Goal: Task Accomplishment & Management: Use online tool/utility

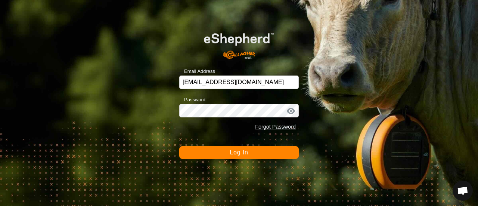
click at [228, 151] on button "Log In" at bounding box center [239, 152] width 120 height 13
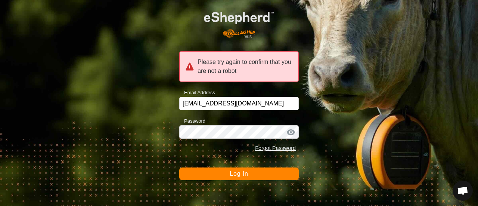
click at [237, 173] on span "Log In" at bounding box center [239, 173] width 18 height 6
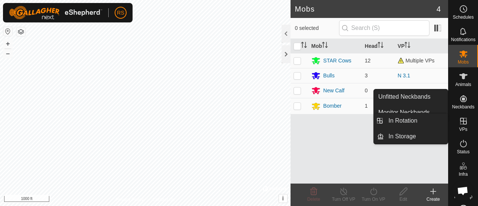
click at [460, 123] on icon at bounding box center [463, 121] width 9 height 9
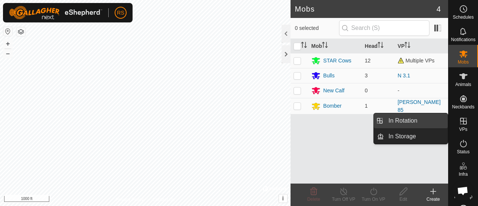
click at [406, 119] on link "In Rotation" at bounding box center [416, 120] width 64 height 15
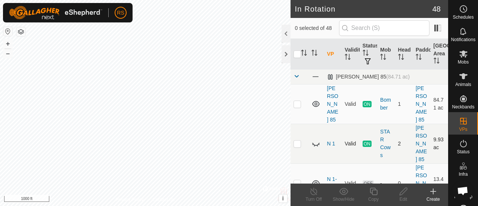
click at [296, 140] on p-checkbox at bounding box center [297, 143] width 7 height 6
checkbox input "true"
click at [315, 139] on icon at bounding box center [316, 143] width 9 height 9
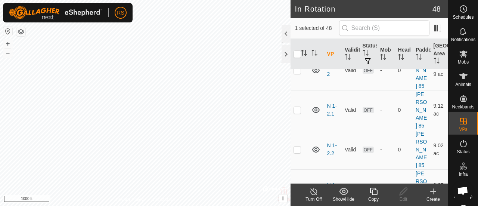
scroll to position [120, 0]
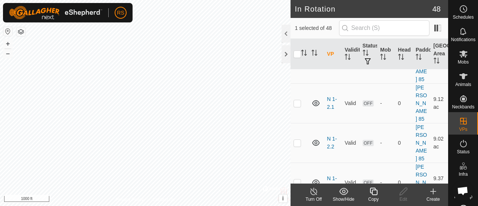
checkbox input "true"
click at [313, 194] on icon at bounding box center [313, 191] width 9 height 9
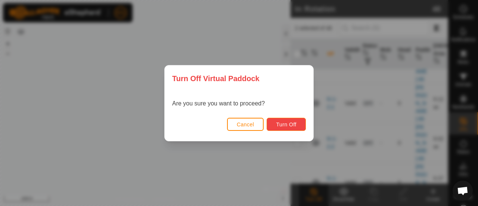
click at [285, 126] on span "Turn Off" at bounding box center [286, 124] width 21 height 6
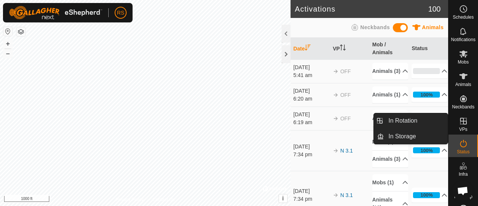
click at [464, 127] on span "VPs" at bounding box center [463, 129] width 8 height 4
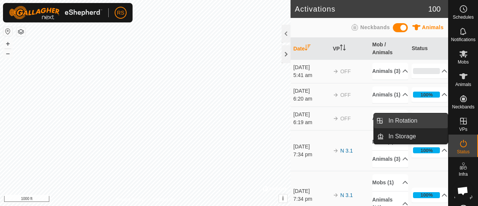
click at [417, 118] on link "In Rotation" at bounding box center [416, 120] width 64 height 15
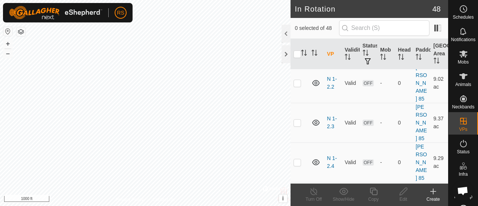
scroll to position [194, 0]
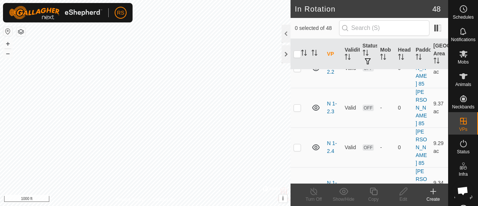
checkbox input "true"
click at [375, 191] on icon at bounding box center [373, 191] width 9 height 9
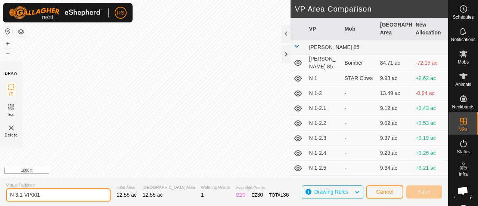
click at [71, 194] on input "N 3.1-VP001" at bounding box center [58, 194] width 105 height 13
click at [22, 195] on input "N 3.1-VP001" at bounding box center [58, 194] width 105 height 13
type input "N 3.2-VP001"
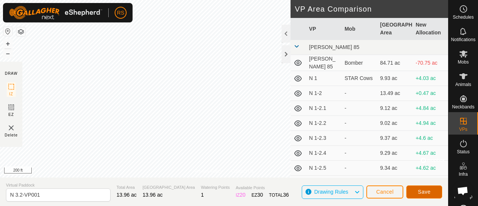
click at [428, 194] on span "Save" at bounding box center [424, 192] width 13 height 6
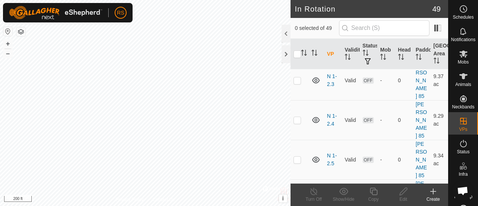
scroll to position [214, 0]
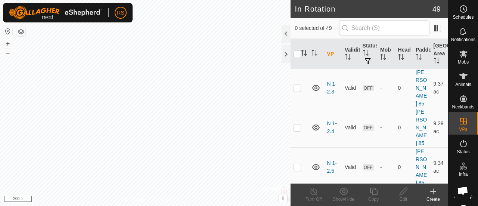
checkbox input "true"
click at [461, 58] on es-mob-svg-icon at bounding box center [463, 54] width 13 height 12
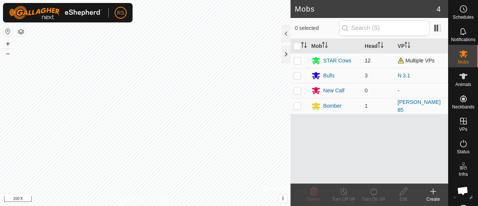
click at [300, 59] on p-checkbox at bounding box center [297, 61] width 7 height 6
checkbox input "true"
click at [375, 192] on icon at bounding box center [373, 191] width 9 height 9
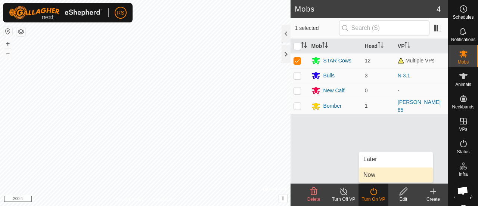
click at [374, 174] on link "Now" at bounding box center [396, 174] width 74 height 15
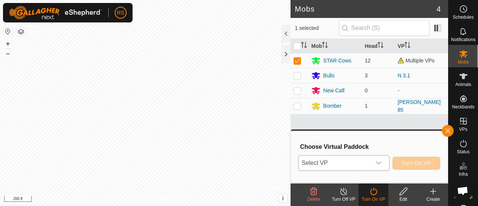
click at [378, 162] on icon "dropdown trigger" at bounding box center [379, 163] width 6 height 6
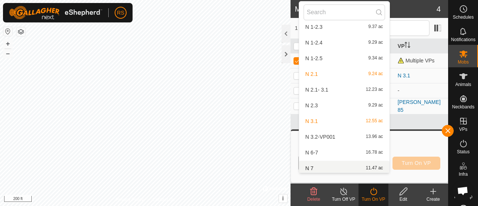
scroll to position [102, 0]
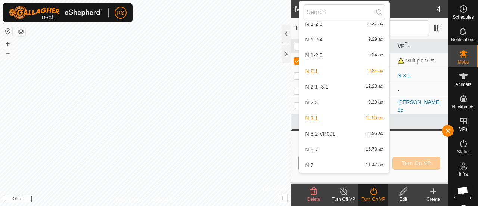
click at [330, 133] on li "N 3.2-VP001 13.96 ac" at bounding box center [344, 133] width 90 height 15
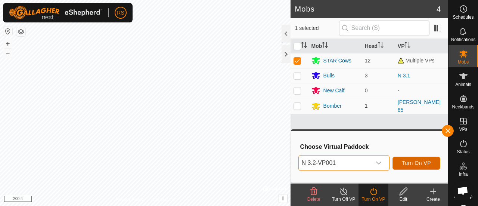
click at [415, 163] on span "Turn On VP" at bounding box center [416, 163] width 29 height 6
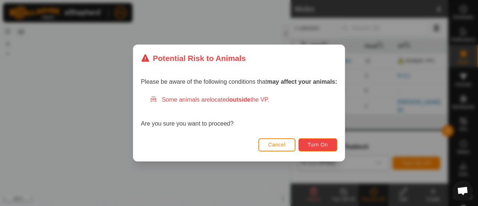
click at [326, 143] on span "Turn On" at bounding box center [318, 145] width 20 height 6
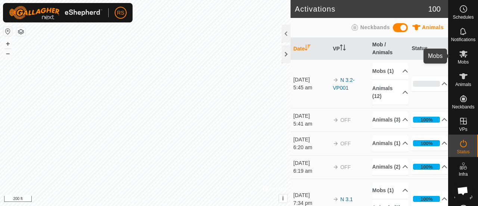
click at [465, 60] on span "Mobs" at bounding box center [463, 62] width 11 height 4
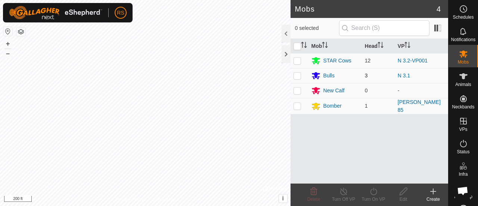
click at [293, 74] on td at bounding box center [300, 75] width 18 height 15
checkbox input "true"
click at [374, 190] on icon at bounding box center [373, 191] width 7 height 7
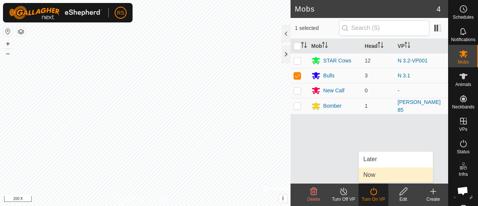
click at [382, 178] on link "Now" at bounding box center [396, 174] width 74 height 15
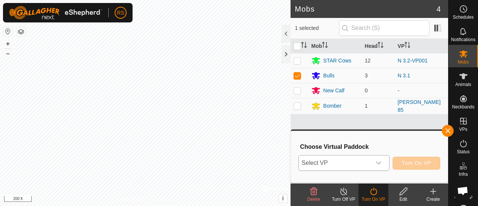
click at [377, 163] on icon "dropdown trigger" at bounding box center [379, 163] width 6 height 6
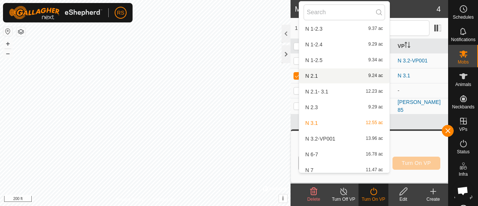
scroll to position [103, 0]
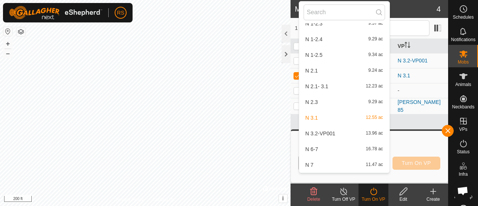
click at [328, 133] on li "N 3.2-VP001 13.96 ac" at bounding box center [344, 133] width 90 height 15
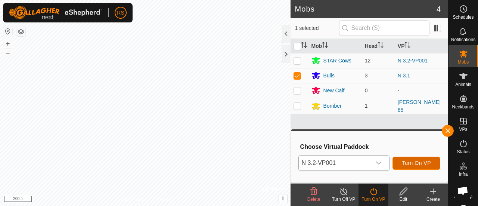
click at [403, 163] on span "Turn On VP" at bounding box center [416, 163] width 29 height 6
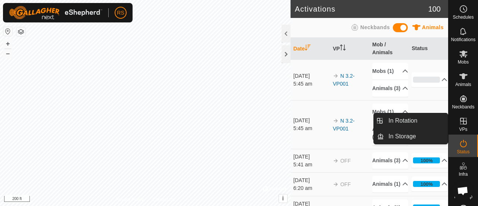
click at [462, 119] on icon at bounding box center [463, 121] width 9 height 9
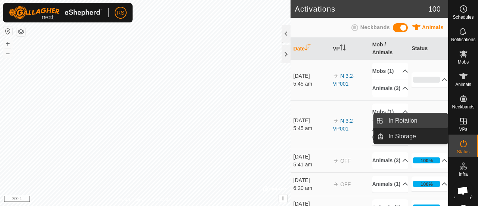
click at [422, 118] on link "In Rotation" at bounding box center [416, 120] width 64 height 15
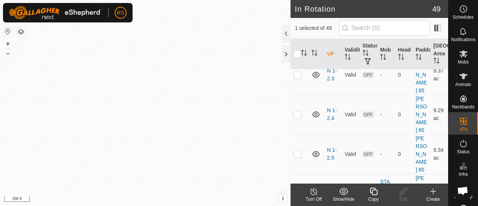
scroll to position [234, 0]
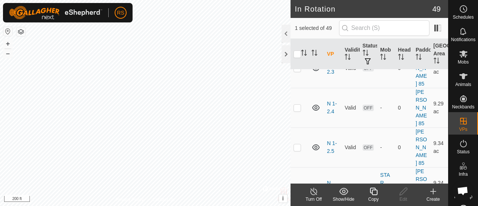
click at [374, 192] on icon at bounding box center [373, 191] width 9 height 9
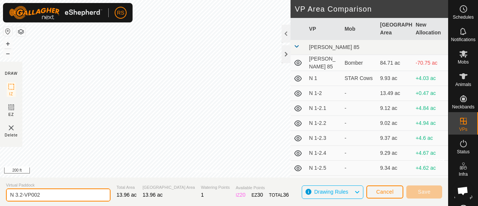
click at [22, 195] on input "N 3.2-VP002" at bounding box center [58, 194] width 105 height 13
type input "N 3.3-VP002"
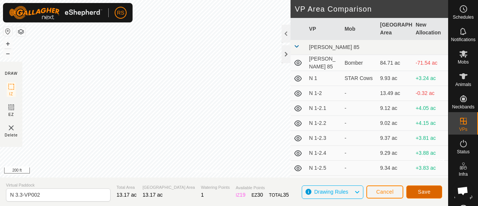
click at [424, 190] on span "Save" at bounding box center [424, 192] width 13 height 6
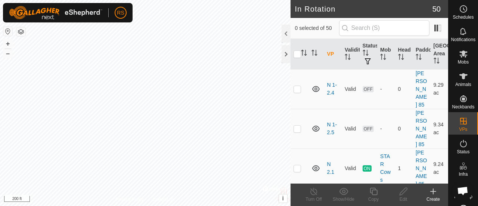
scroll to position [259, 0]
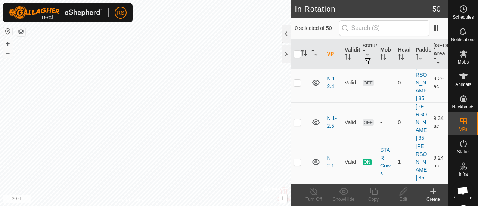
checkbox input "true"
click at [375, 193] on icon at bounding box center [373, 191] width 9 height 9
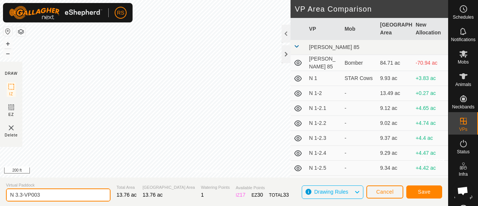
click at [22, 195] on input "N 3.3-VP003" at bounding box center [58, 194] width 105 height 13
type input "N 3.4-VP003"
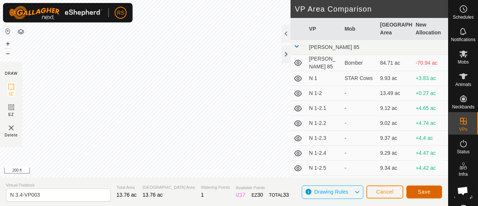
click at [421, 193] on span "Save" at bounding box center [424, 192] width 13 height 6
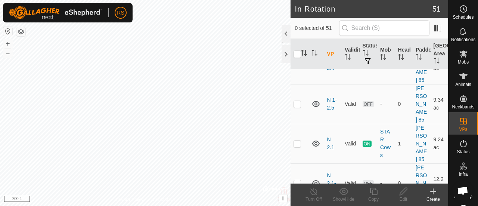
scroll to position [284, 0]
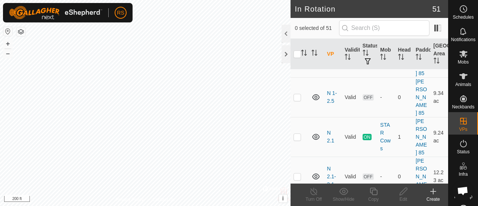
checkbox input "true"
click at [372, 191] on icon at bounding box center [373, 191] width 9 height 9
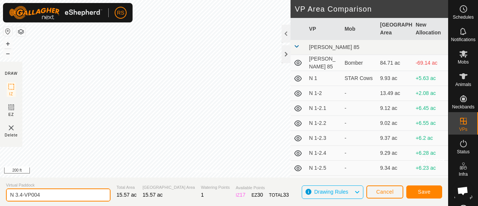
click at [22, 195] on input "N 3.4-VP004" at bounding box center [58, 194] width 105 height 13
type input "N 3.5-VP004"
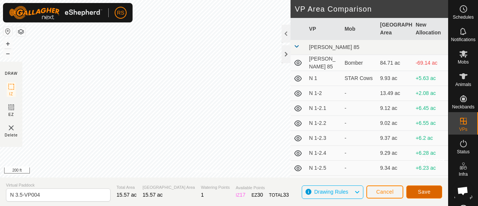
click at [425, 190] on span "Save" at bounding box center [424, 192] width 13 height 6
